Goal: Obtain resource: Obtain resource

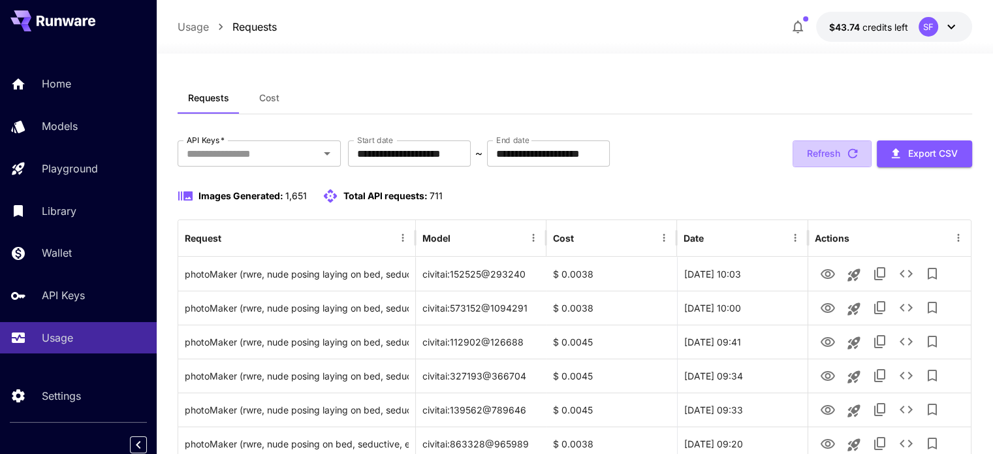
click at [840, 153] on button "Refresh" at bounding box center [832, 153] width 79 height 27
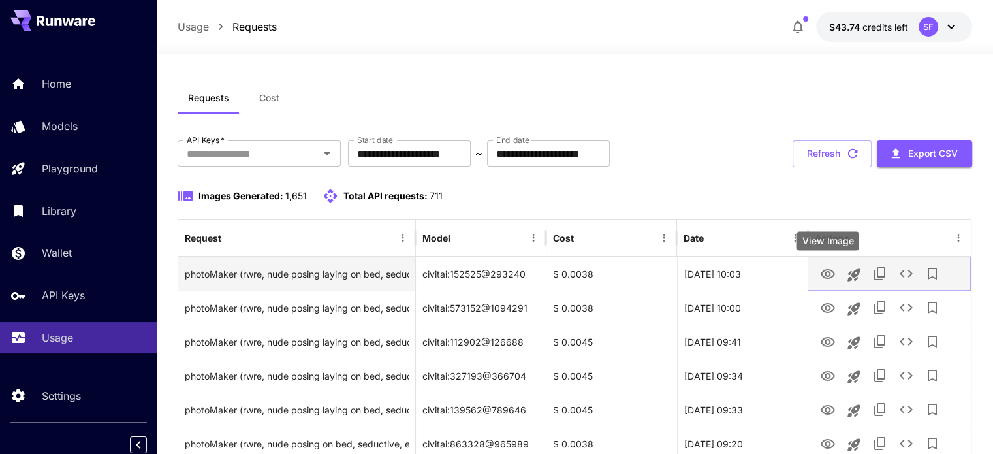
click at [822, 271] on icon "View Image" at bounding box center [828, 274] width 14 height 10
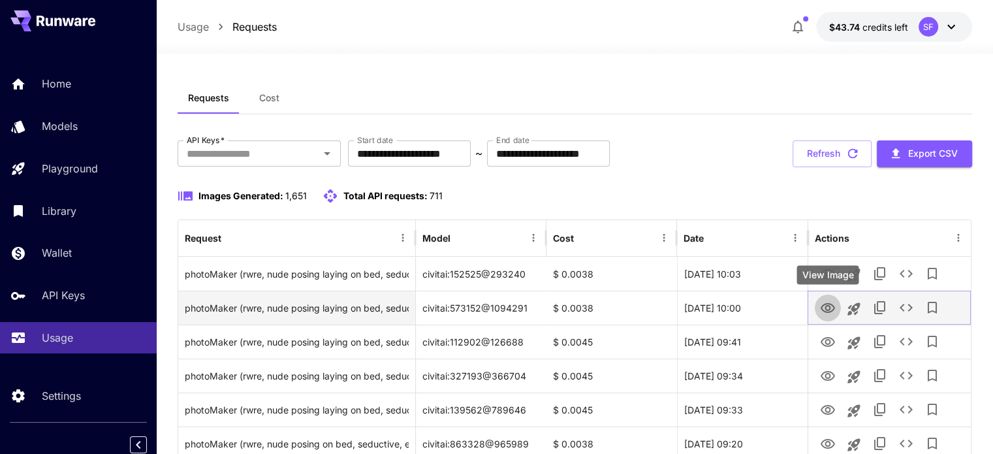
click at [831, 300] on icon "View Image" at bounding box center [828, 308] width 16 height 16
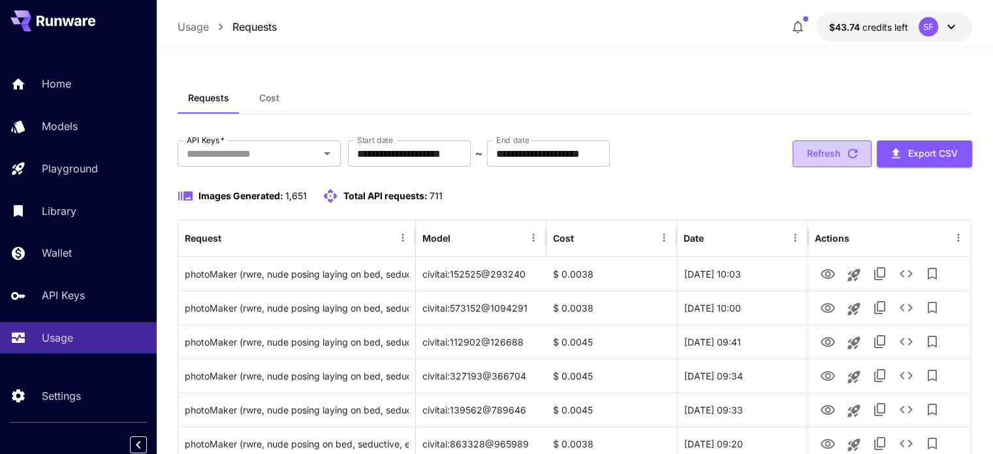
click at [825, 157] on button "Refresh" at bounding box center [832, 153] width 79 height 27
click at [836, 153] on button "Refresh" at bounding box center [832, 153] width 79 height 27
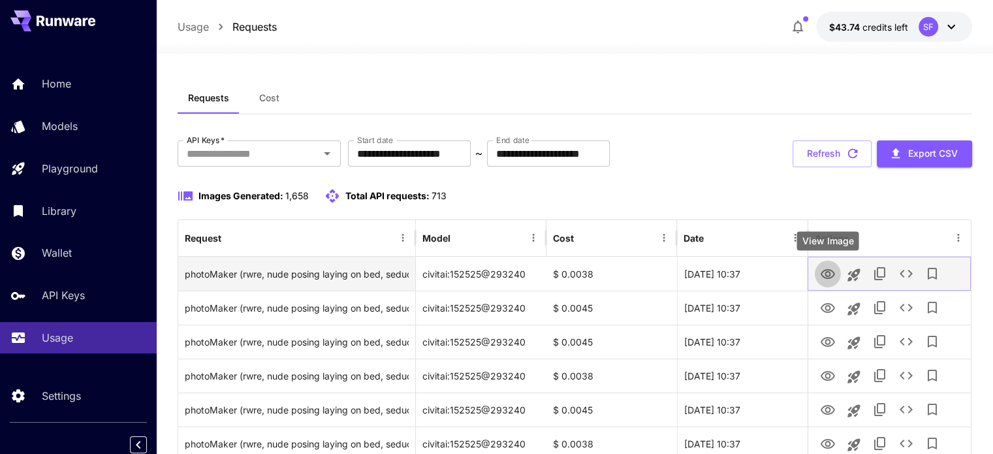
click at [827, 274] on icon "View Image" at bounding box center [828, 274] width 16 height 16
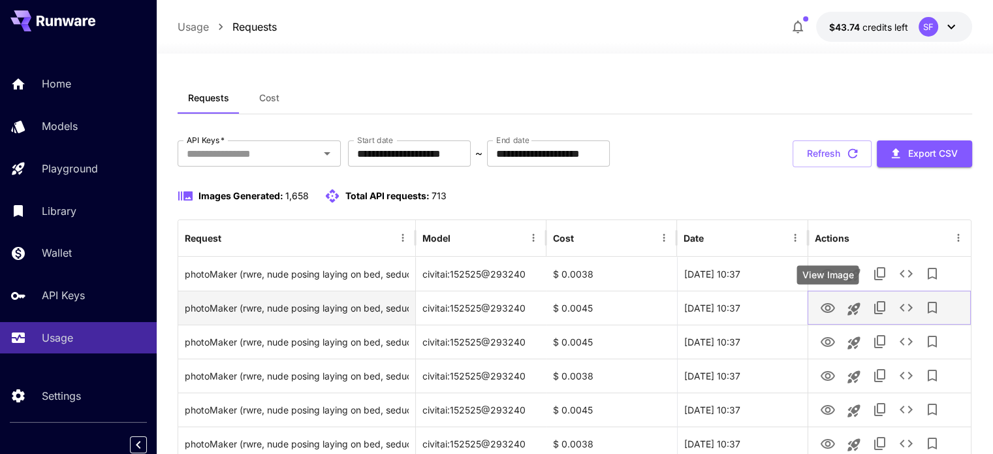
click at [825, 305] on icon "View Image" at bounding box center [828, 308] width 16 height 16
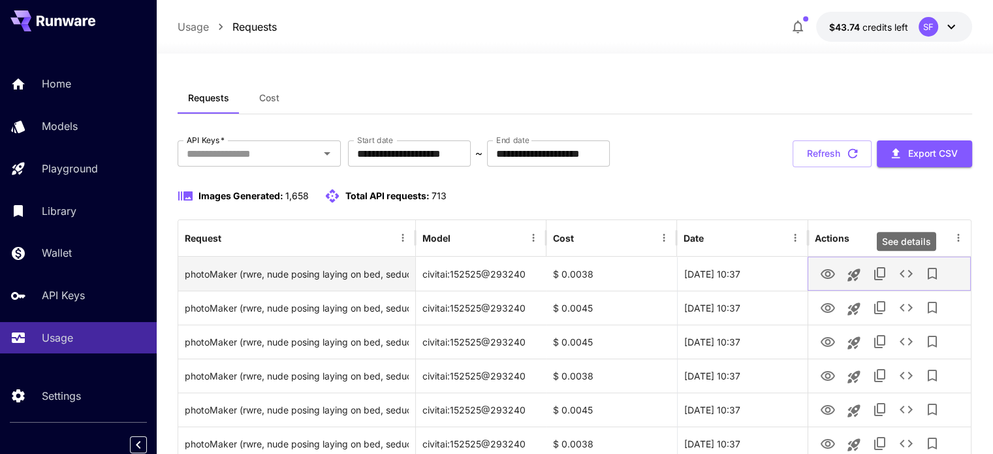
click at [904, 274] on icon "See details" at bounding box center [906, 274] width 16 height 16
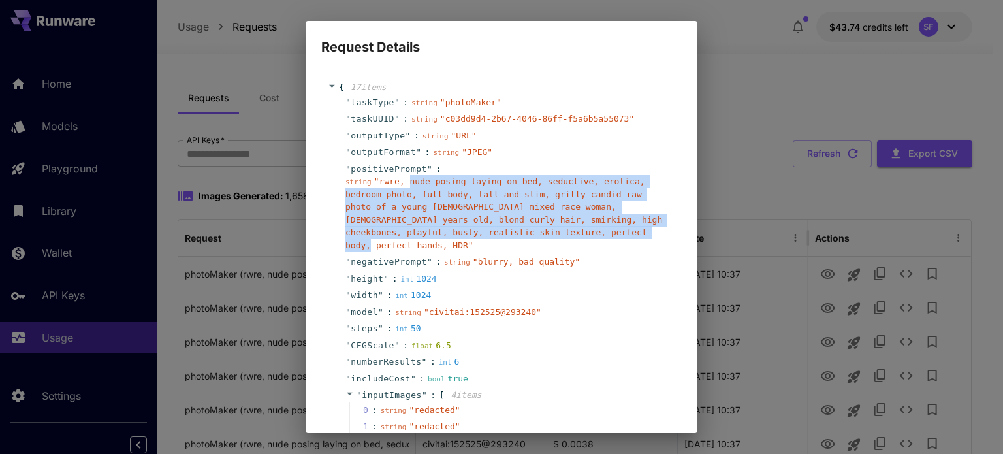
drag, startPoint x: 495, startPoint y: 230, endPoint x: 404, endPoint y: 185, distance: 102.2
click at [404, 185] on span "" rwre, nude posing laying on bed, seductive, erotica, bedroom photo, full body…" at bounding box center [503, 213] width 317 height 74
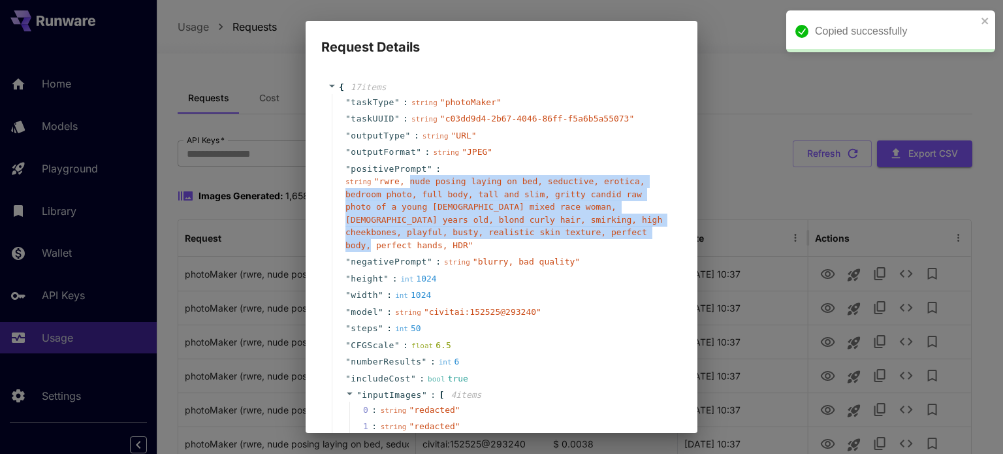
copy span "nude posing laying on bed, seductive, erotica, bedroom photo, full body, tall a…"
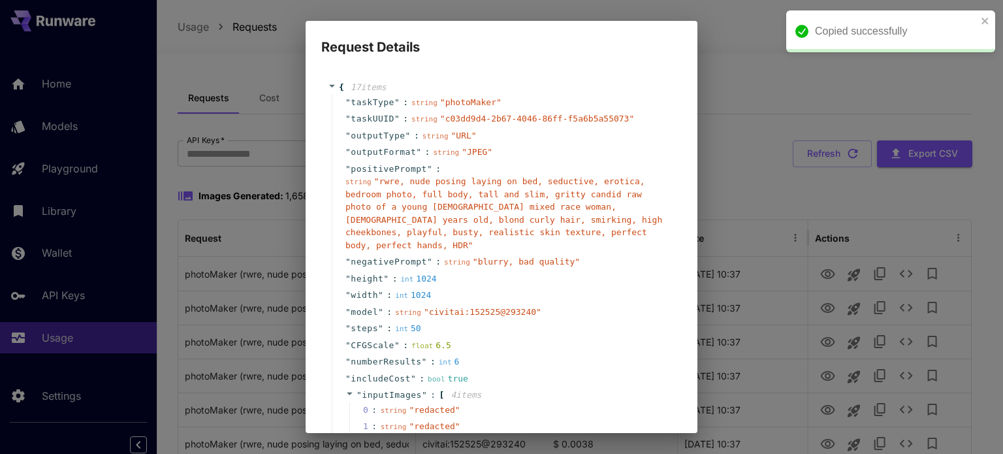
click at [742, 67] on div "Request Details { 17 item s " taskType " : string " photoMaker " " taskUUID " :…" at bounding box center [501, 227] width 1003 height 454
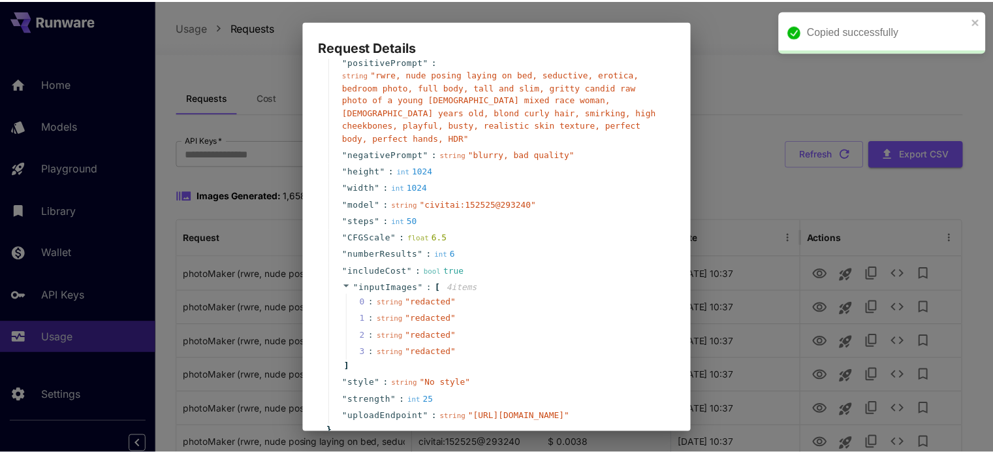
scroll to position [216, 0]
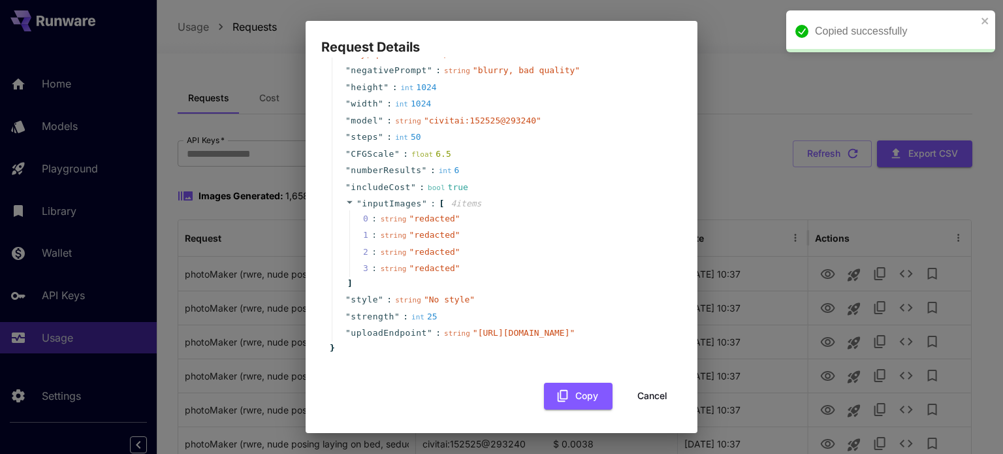
click at [648, 394] on button "Cancel" at bounding box center [652, 396] width 59 height 27
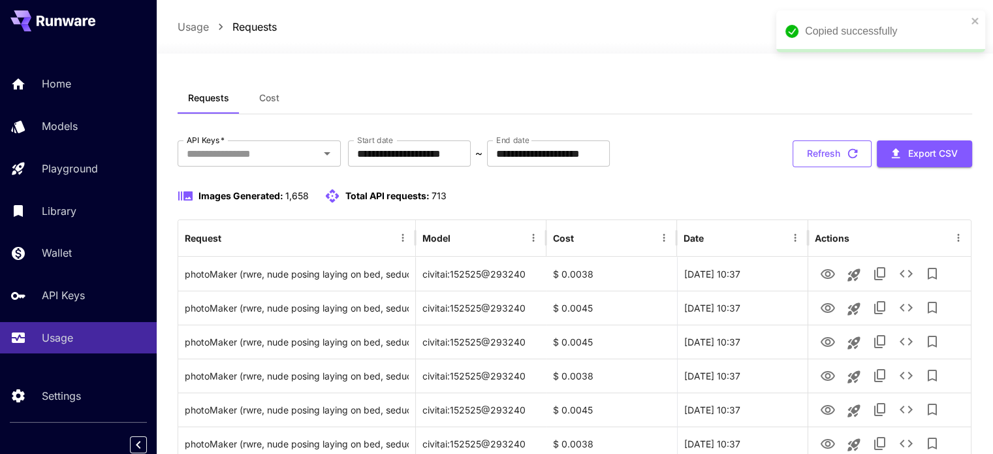
click at [830, 153] on button "Refresh" at bounding box center [832, 153] width 79 height 27
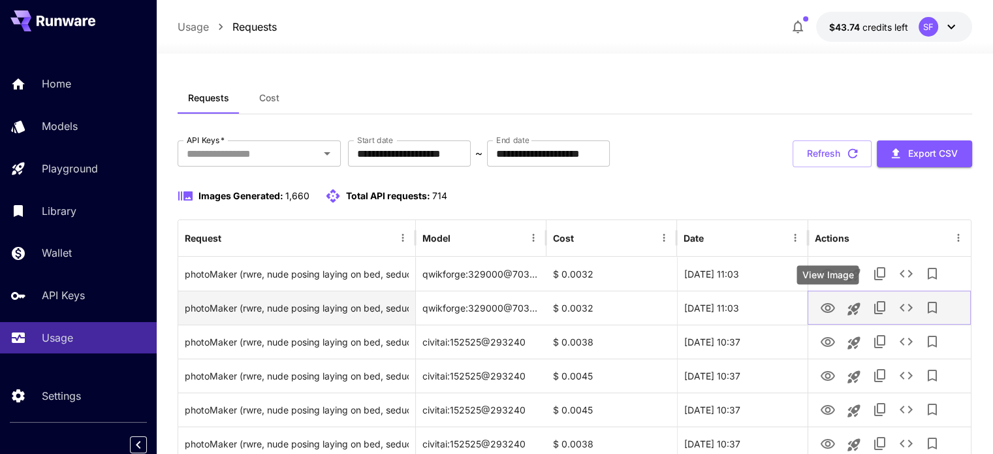
click at [824, 306] on icon "View Image" at bounding box center [828, 308] width 16 height 16
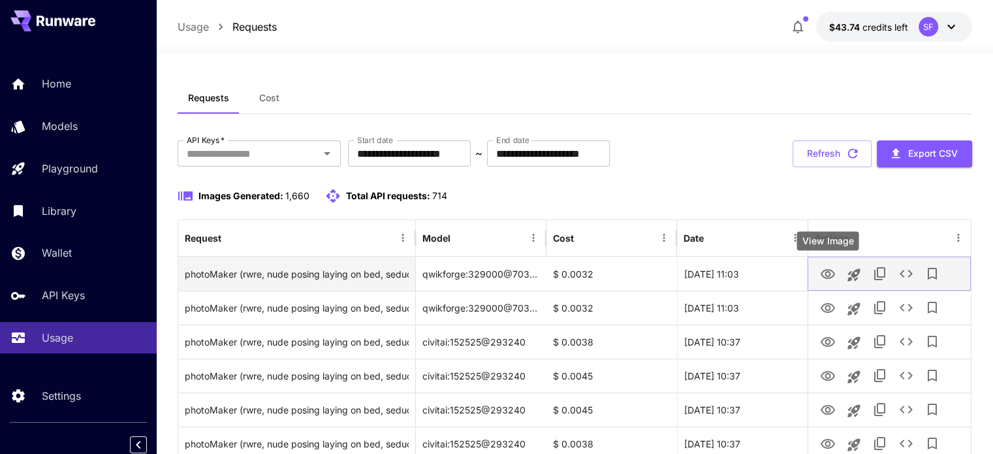
click at [828, 276] on icon "View Image" at bounding box center [828, 274] width 14 height 10
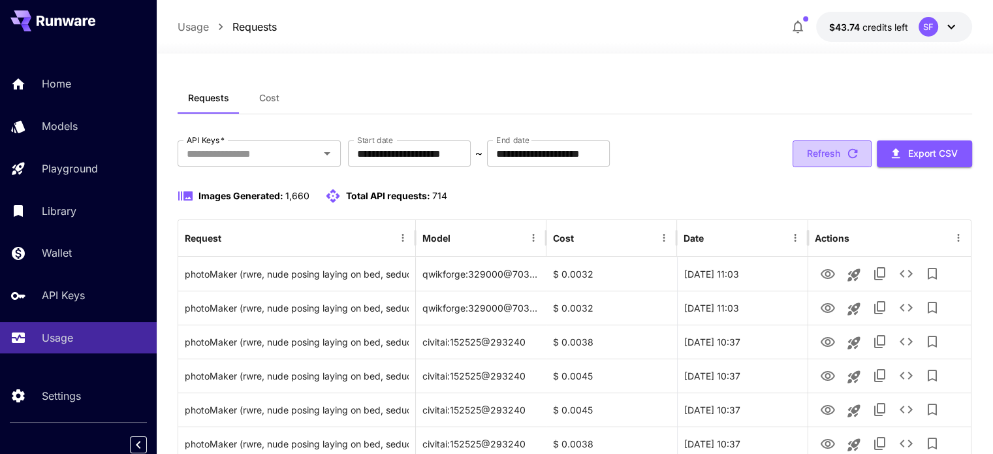
click at [849, 151] on icon "button" at bounding box center [853, 153] width 14 height 14
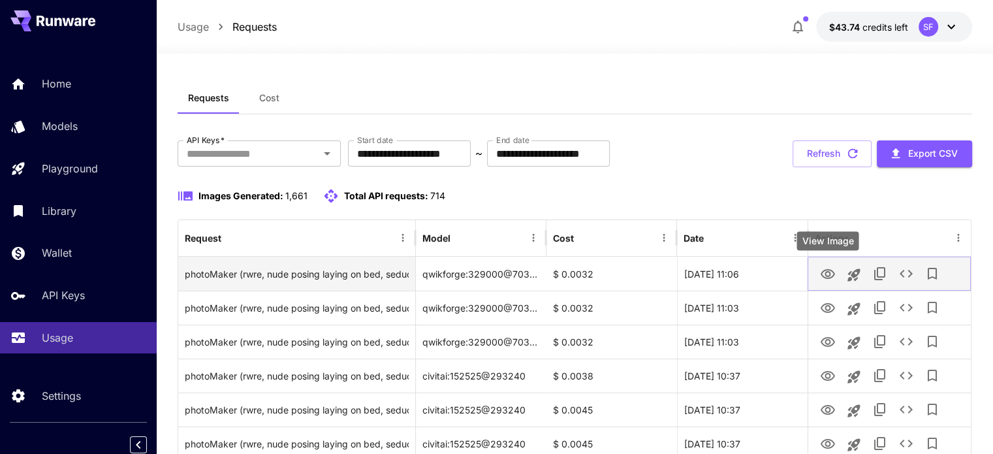
click at [833, 266] on icon "View Image" at bounding box center [828, 274] width 16 height 16
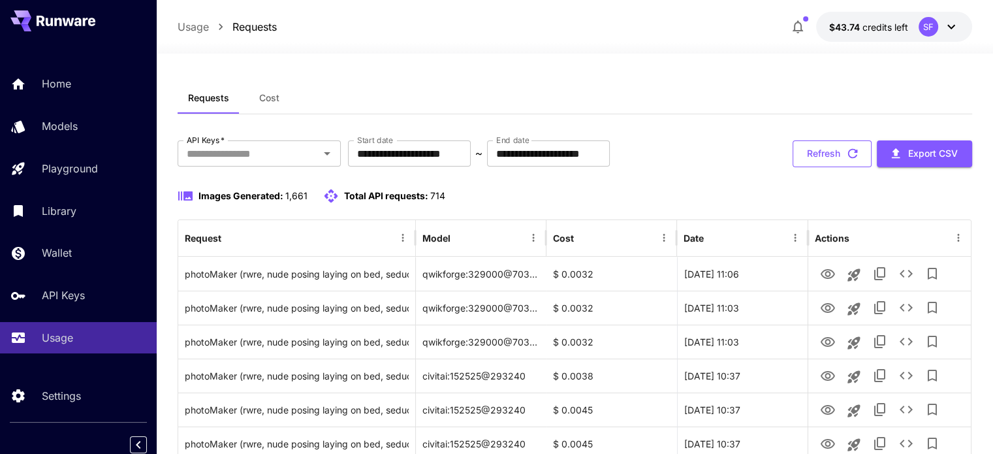
click at [812, 151] on button "Refresh" at bounding box center [832, 153] width 79 height 27
